Goal: Task Accomplishment & Management: Complete application form

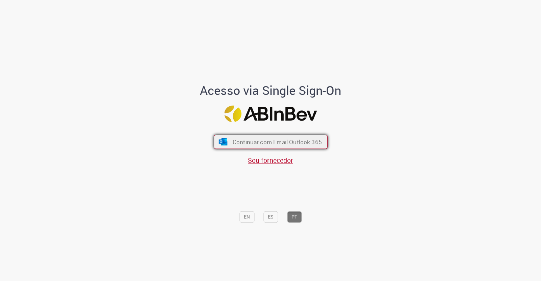
click at [313, 143] on span "Continuar com Email Outlook 365" at bounding box center [276, 142] width 89 height 8
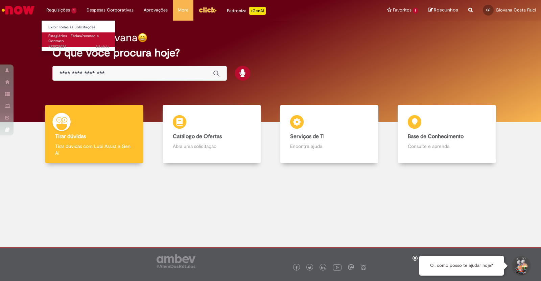
click at [64, 40] on link "Estagiários - Férias/recesso e Contrato 2d atrás 2 dias atrás R13578024" at bounding box center [79, 39] width 74 height 15
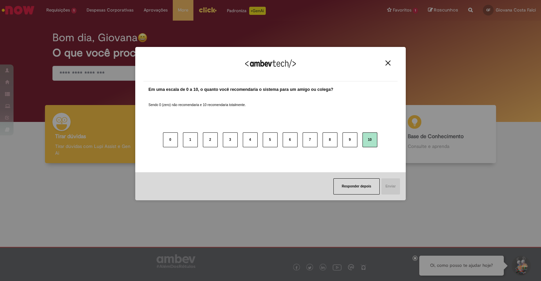
click at [369, 142] on button "10" at bounding box center [370, 140] width 15 height 15
click at [388, 195] on div "Responder depois Enviar" at bounding box center [270, 187] width 271 height 28
click at [389, 192] on button "Enviar" at bounding box center [390, 187] width 19 height 16
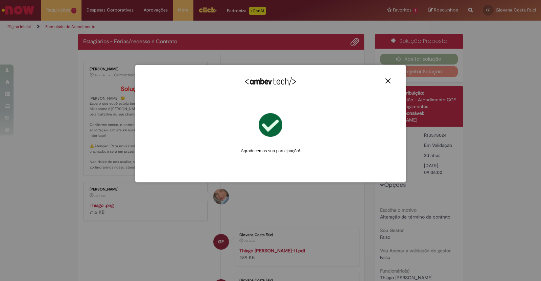
click at [389, 83] on img "Close" at bounding box center [388, 80] width 5 height 5
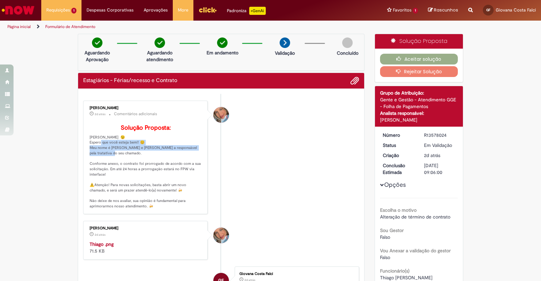
drag, startPoint x: 97, startPoint y: 151, endPoint x: 98, endPoint y: 162, distance: 11.2
click at [98, 162] on p "Solução Proposta: [PERSON_NAME] 😉 Espero que você esteja bem!! 😊 Meu nome é [PE…" at bounding box center [146, 167] width 113 height 85
click at [107, 178] on p "Solução Proposta: [PERSON_NAME] 😉 Espero que você esteja bem!! 😊 Meu nome é [PE…" at bounding box center [146, 167] width 113 height 85
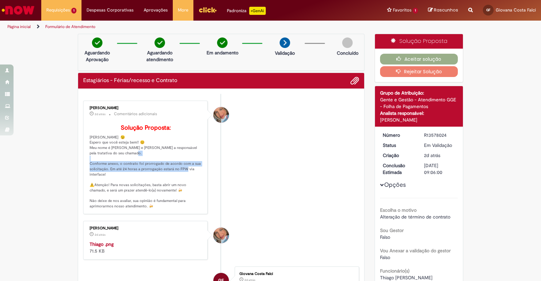
drag, startPoint x: 100, startPoint y: 171, endPoint x: 96, endPoint y: 185, distance: 14.1
click at [96, 185] on p "Solução Proposta: [PERSON_NAME] 😉 Espero que você esteja bem!! 😊 Meu nome é [PE…" at bounding box center [146, 167] width 113 height 85
click at [402, 59] on button "Aceitar solução" at bounding box center [419, 59] width 78 height 11
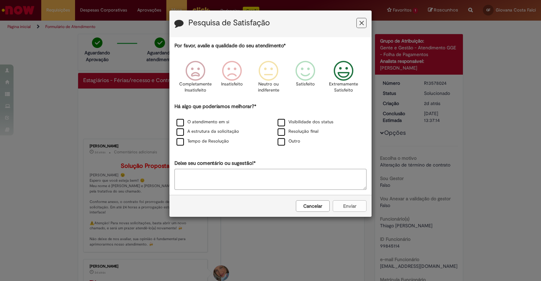
click at [353, 67] on icon "Feedback" at bounding box center [343, 71] width 25 height 20
click at [306, 124] on label "Visibilidade dos status" at bounding box center [306, 122] width 56 height 6
click at [220, 129] on label "A estrutura da solicitação" at bounding box center [208, 132] width 63 height 6
click at [213, 121] on label "O atendimento em si" at bounding box center [203, 122] width 53 height 6
click at [211, 140] on label "Tempo de Resolução" at bounding box center [203, 141] width 52 height 6
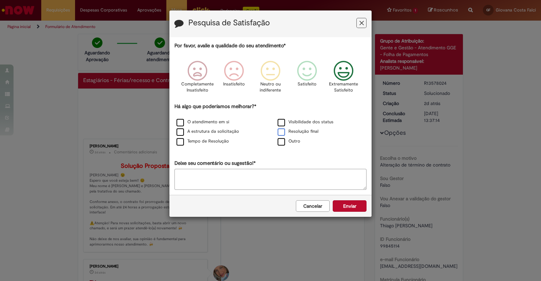
click at [292, 131] on label "Resolução final" at bounding box center [298, 132] width 41 height 6
click at [346, 202] on button "Enviar" at bounding box center [350, 207] width 34 height 12
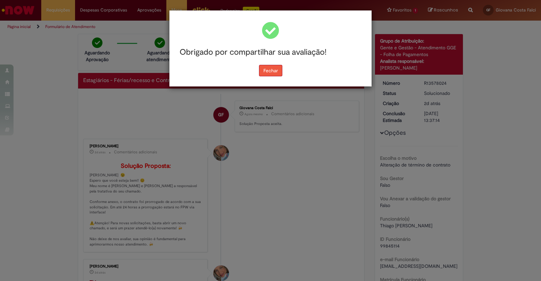
click at [275, 71] on button "Fechar" at bounding box center [270, 71] width 23 height 12
